Goal: Answer question/provide support

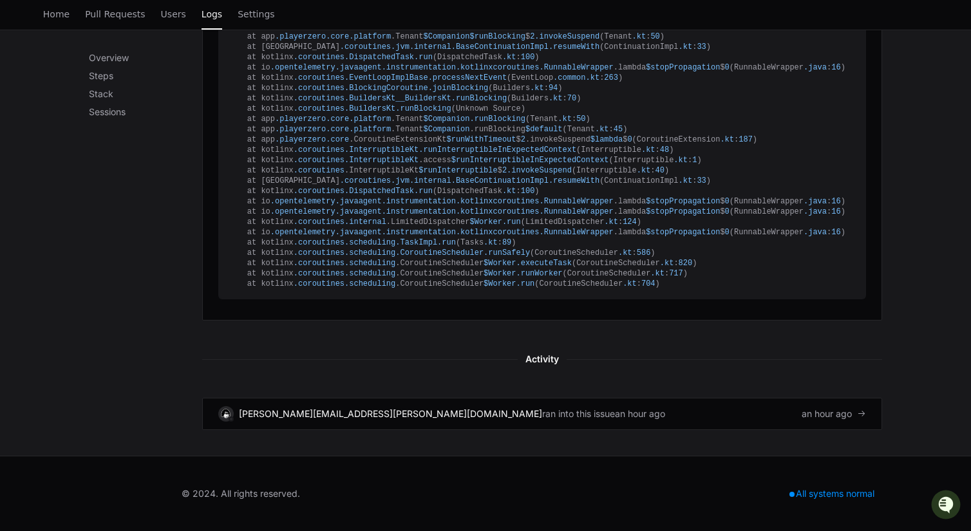
scroll to position [868, 0]
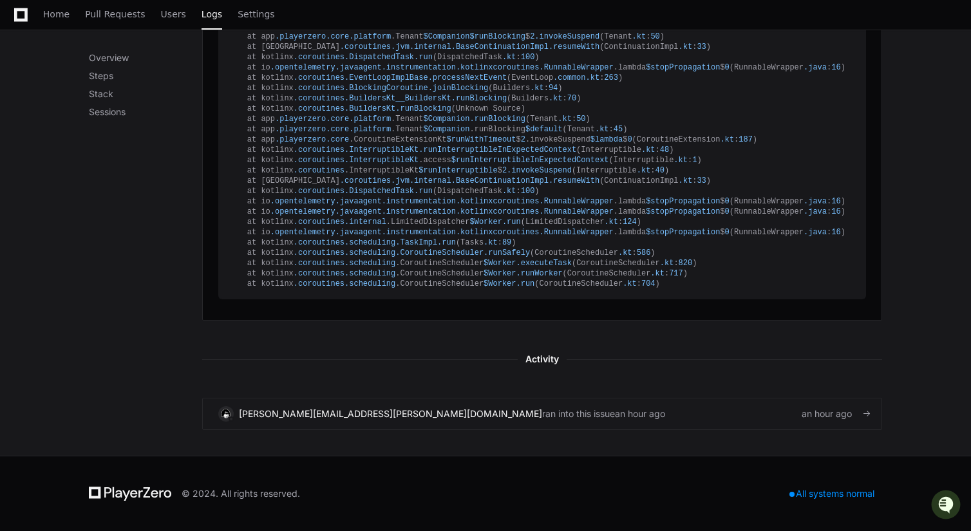
click at [615, 421] on div "an hour ago" at bounding box center [640, 414] width 50 height 13
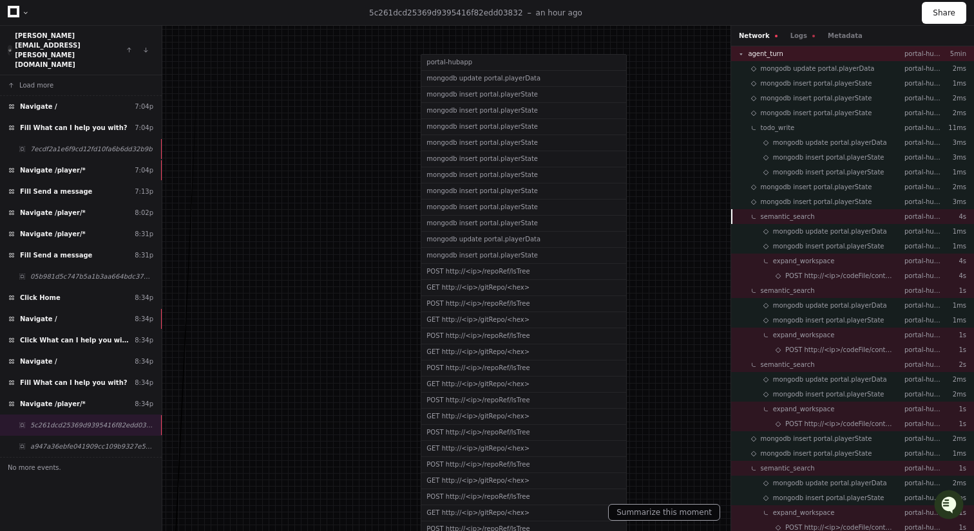
click at [778, 220] on span "semantic_search" at bounding box center [788, 217] width 54 height 10
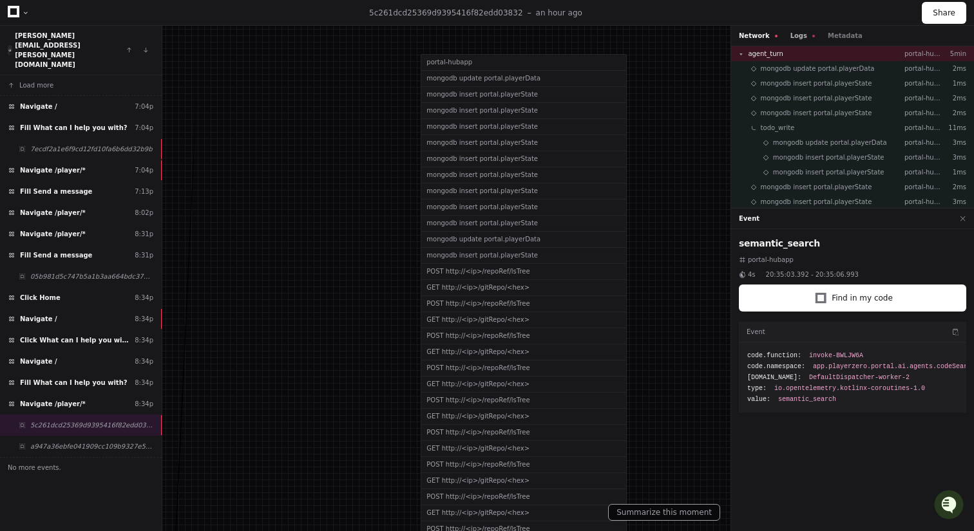
click at [793, 39] on button "Logs" at bounding box center [802, 36] width 24 height 10
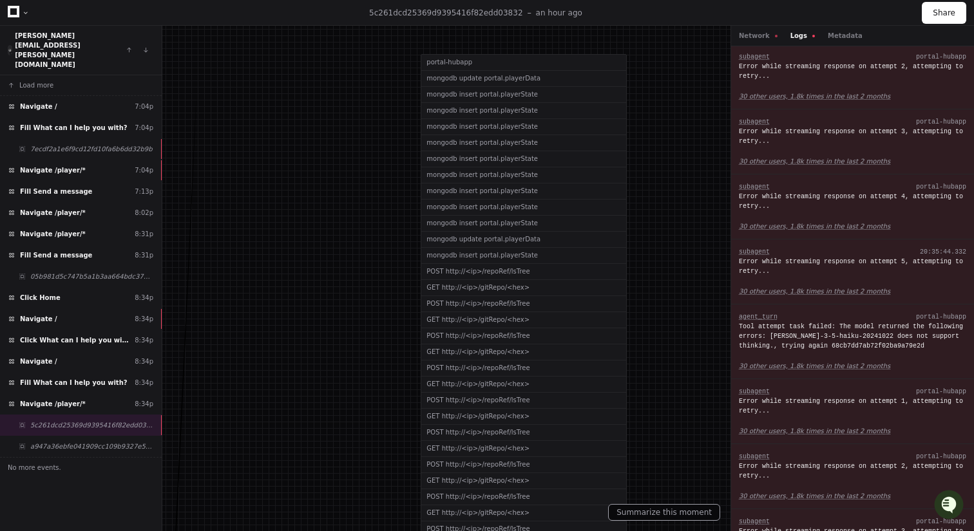
scroll to position [574, 0]
click at [785, 325] on div "Tool attempt task failed: The model returned the following errors: [PERSON_NAME…" at bounding box center [852, 335] width 227 height 29
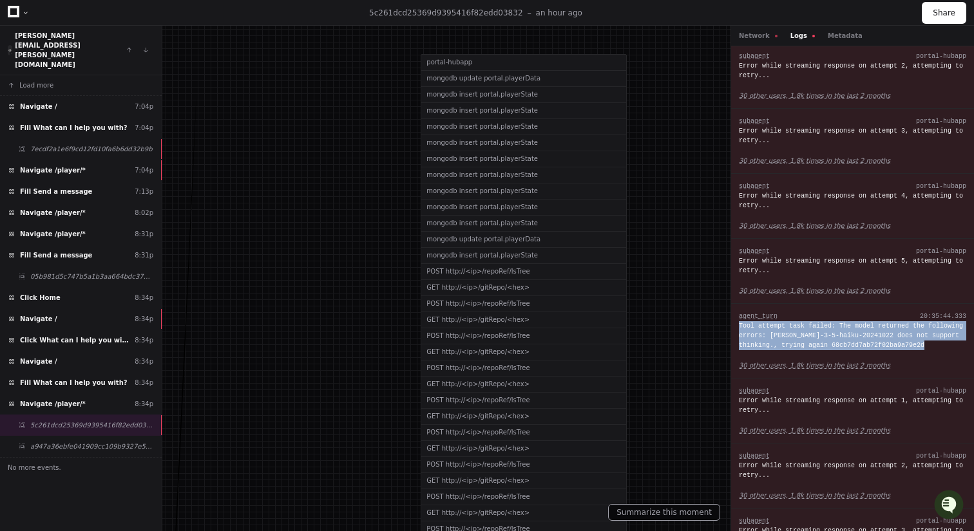
click at [785, 325] on div "Tool attempt task failed: The model returned the following errors: [PERSON_NAME…" at bounding box center [852, 335] width 227 height 29
copy div "Tool attempt task failed: The model returned the following errors: [PERSON_NAME…"
click at [792, 339] on div "Tool attempt task failed: The model returned the following errors: [PERSON_NAME…" at bounding box center [852, 335] width 227 height 29
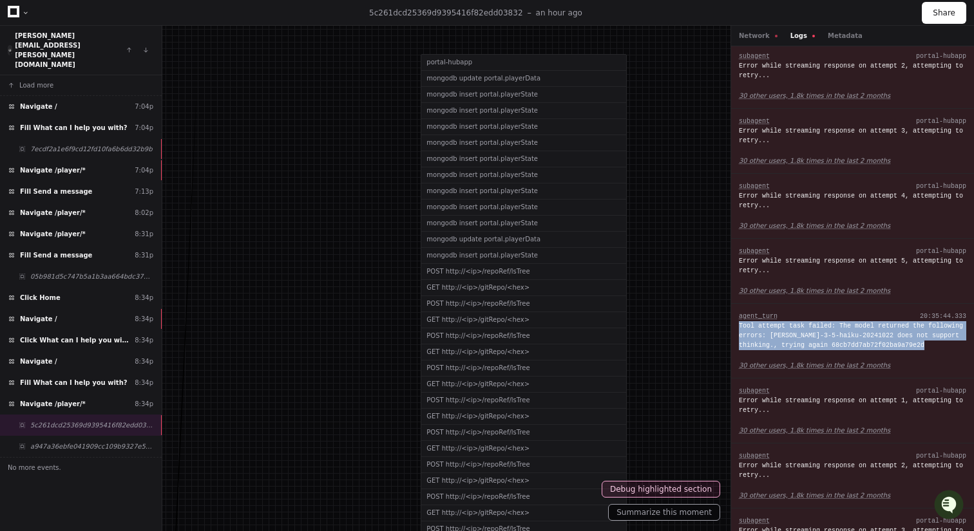
copy div "Tool attempt task failed: The model returned the following errors: [PERSON_NAME…"
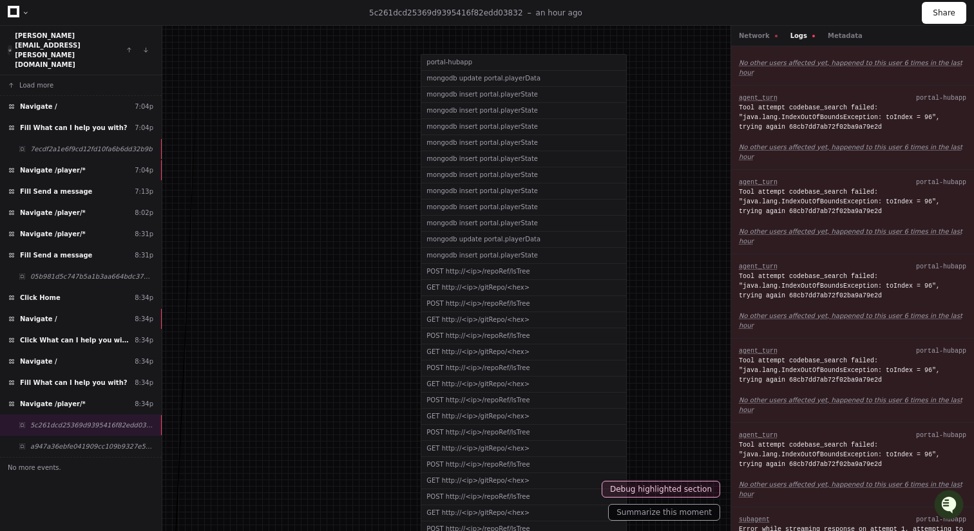
scroll to position [0, 0]
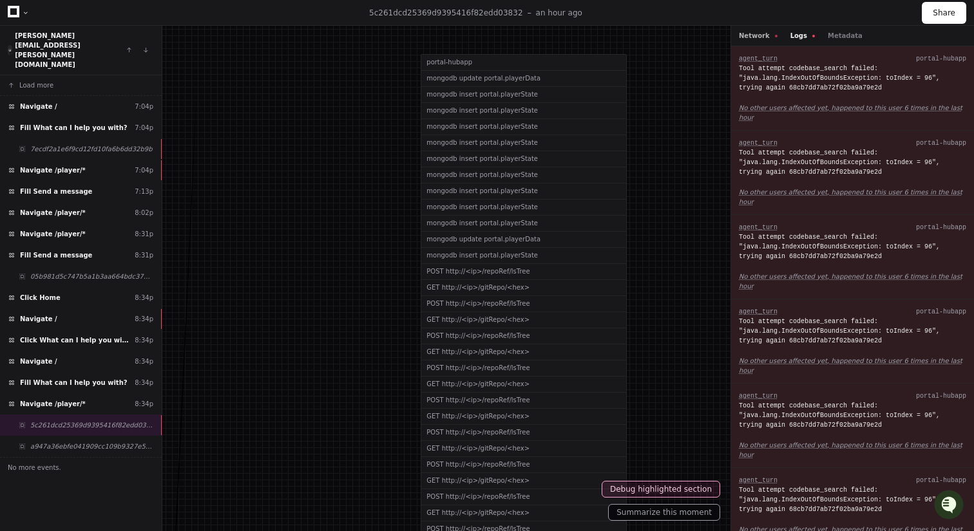
click at [760, 31] on button "Network" at bounding box center [758, 36] width 39 height 10
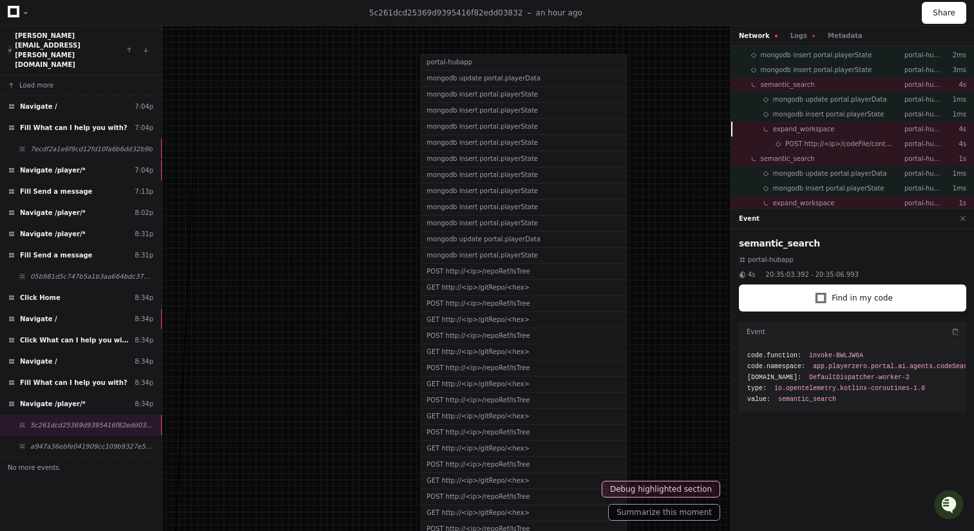
scroll to position [120, 0]
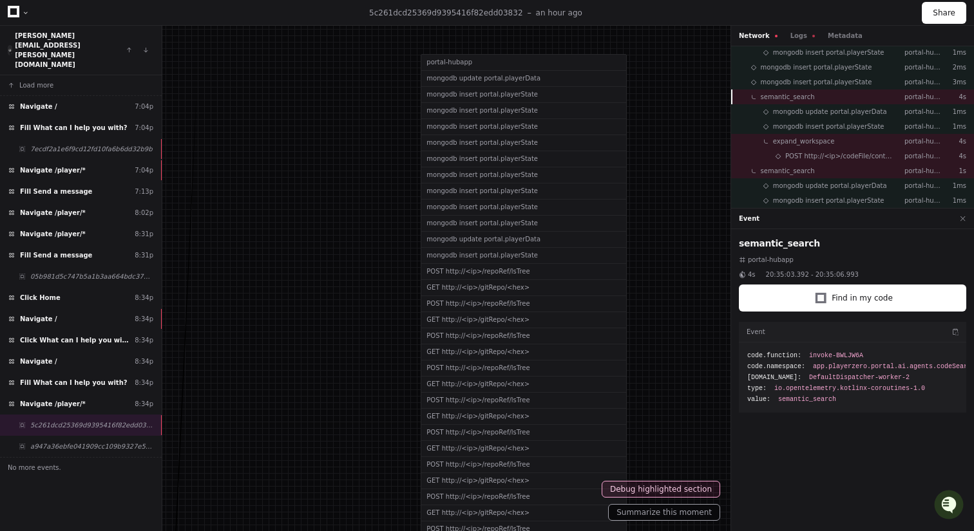
click at [799, 98] on span "semantic_search" at bounding box center [788, 97] width 54 height 10
click at [808, 158] on span "POST http://<ip>/codeFile/context/seed" at bounding box center [839, 156] width 109 height 10
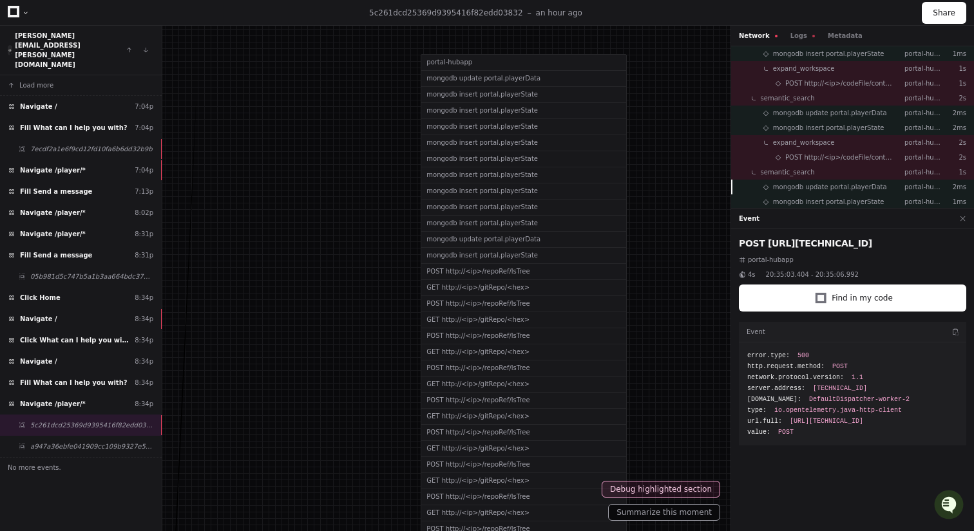
scroll to position [445, 0]
click at [793, 41] on div "Network Logs Metadata" at bounding box center [852, 36] width 243 height 21
click at [792, 37] on button "Logs" at bounding box center [802, 36] width 24 height 10
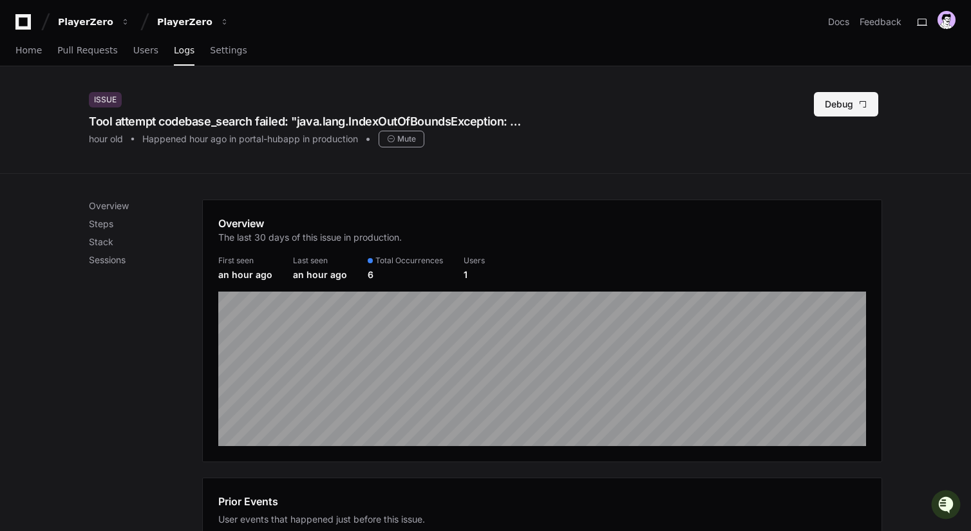
click at [830, 110] on button "Debug" at bounding box center [846, 104] width 64 height 24
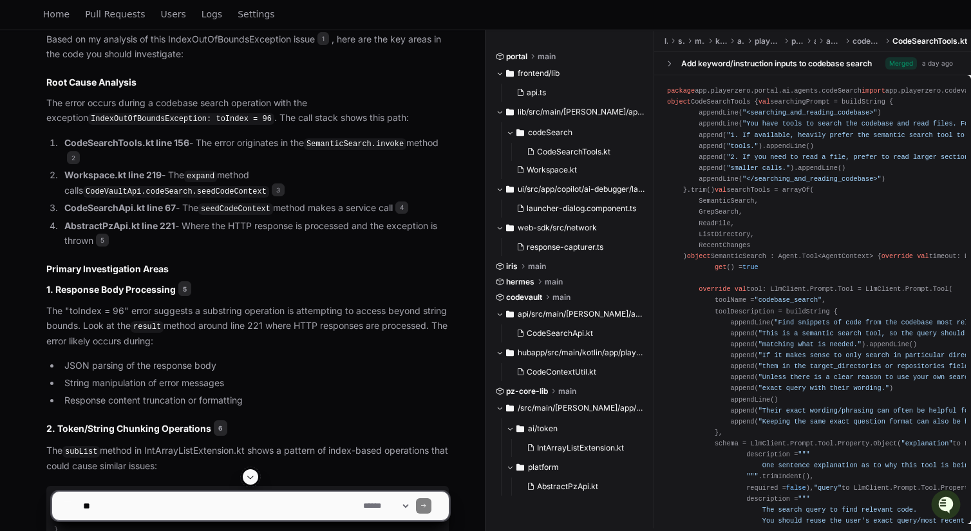
scroll to position [1158, 0]
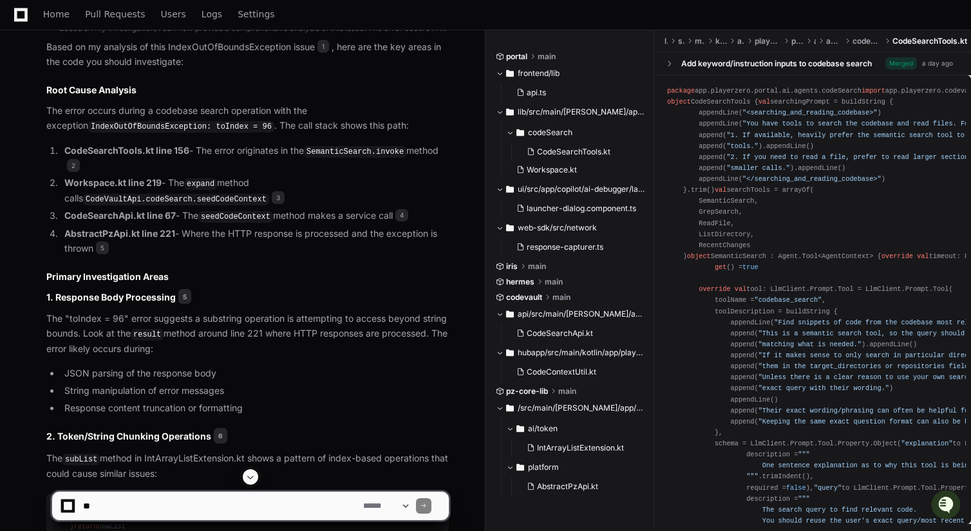
click at [114, 522] on div "**********" at bounding box center [251, 501] width 398 height 62
click at [114, 513] on textarea at bounding box center [221, 506] width 280 height 28
type textarea "**********"
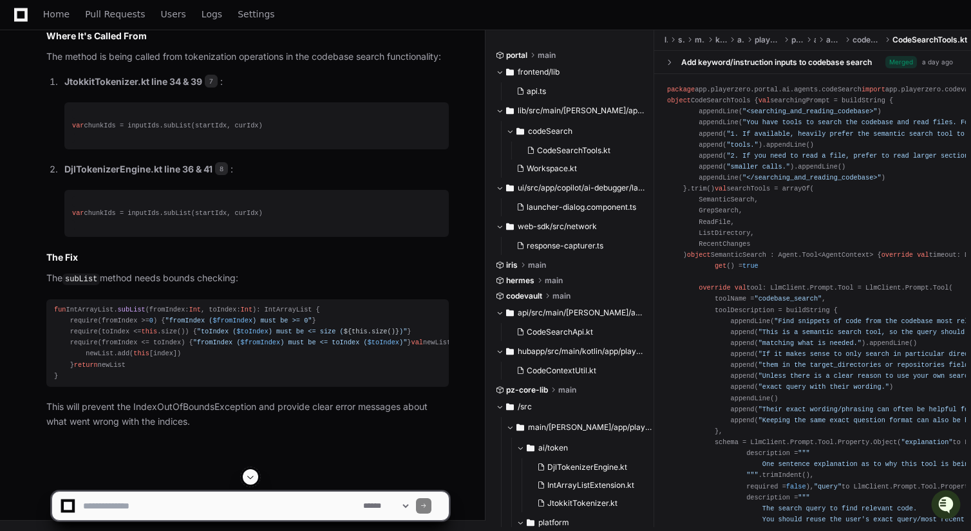
scroll to position [2863, 0]
click at [151, 502] on textarea at bounding box center [221, 506] width 280 height 28
type textarea "**********"
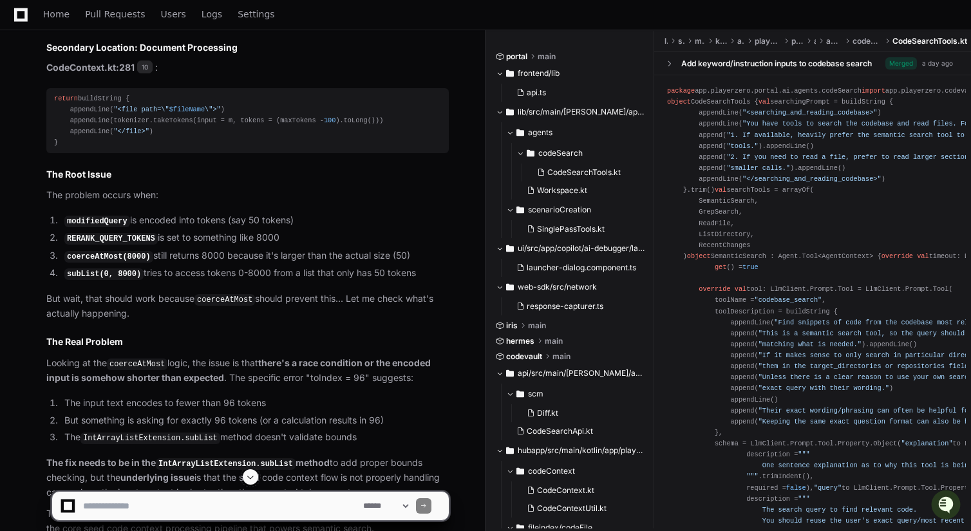
scroll to position [3859, 0]
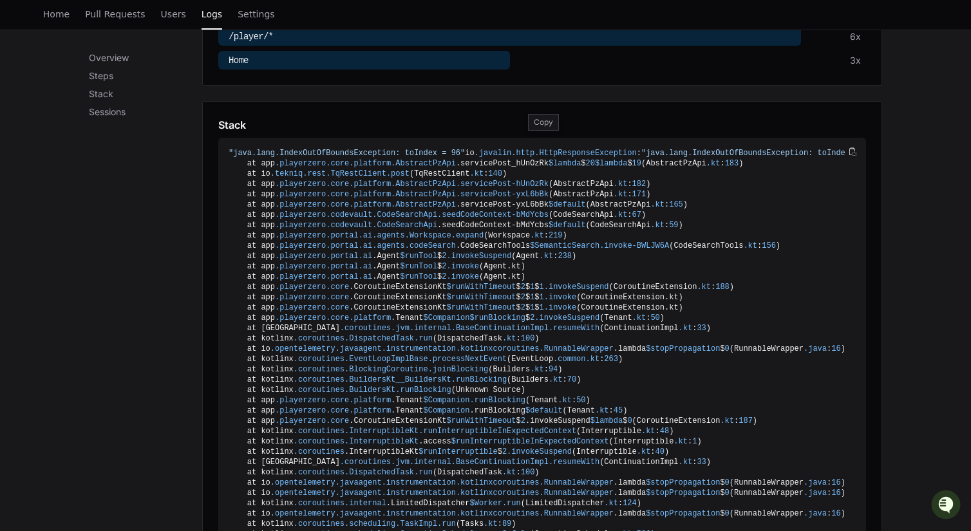
scroll to position [580, 0]
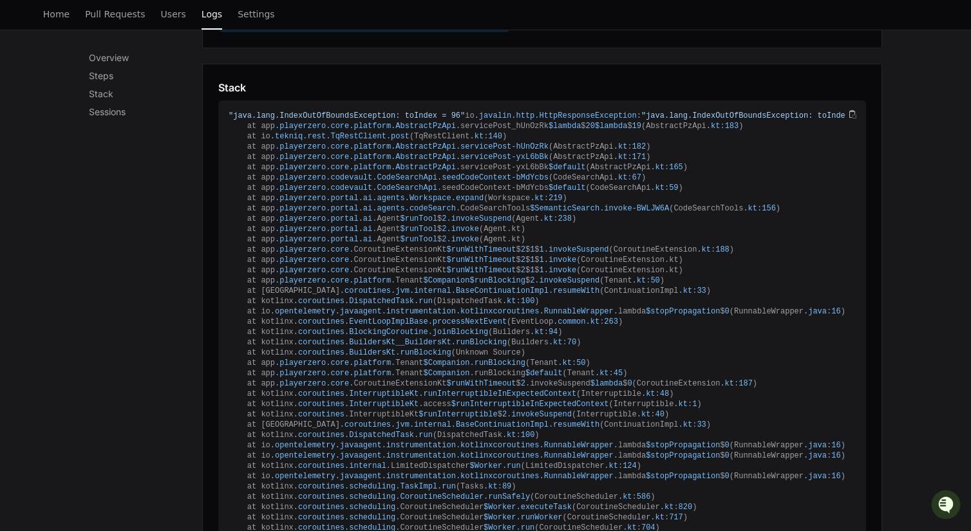
scroll to position [619, 0]
